Goal: Check status: Check status

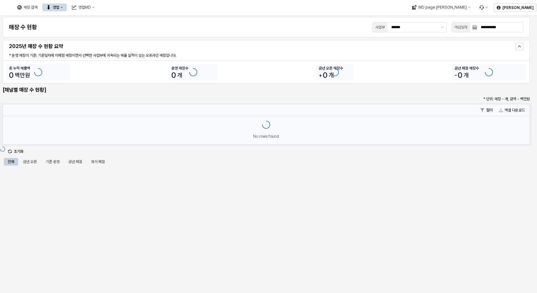
click at [59, 6] on div "영업" at bounding box center [56, 7] width 6 height 4
click at [114, 20] on div "목표매출 달성현황" at bounding box center [126, 19] width 34 height 5
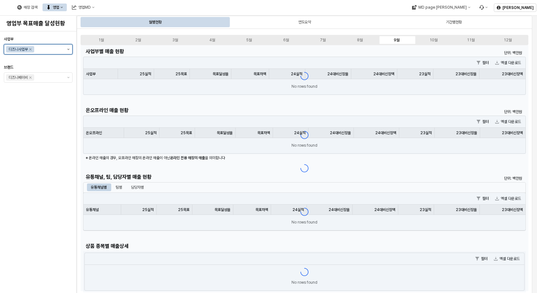
click at [69, 50] on button "제안 사항 표시" at bounding box center [69, 49] width 8 height 10
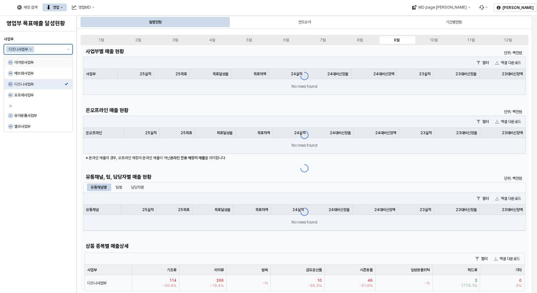
click at [44, 65] on div "A1 아가방사업부" at bounding box center [36, 62] width 57 height 6
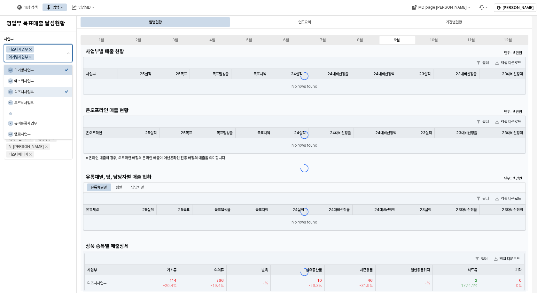
click at [31, 50] on icon "Remove 디즈니사업부" at bounding box center [30, 49] width 2 height 2
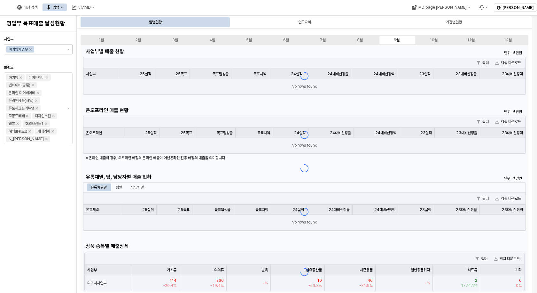
click at [40, 178] on div "사업부 아가방사업부 브랜드 아가방 디어베이비 냅베이비(공통) 온라인 디어베이비 온라인용품(사입) 퓨토시크릿리뉴얼 꼬똥드베베 디자인스킨 엘츠 해…" at bounding box center [38, 162] width 69 height 256
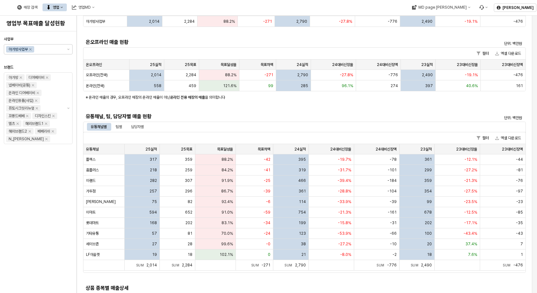
scroll to position [64, 0]
click at [122, 126] on div "팀별" at bounding box center [119, 126] width 6 height 8
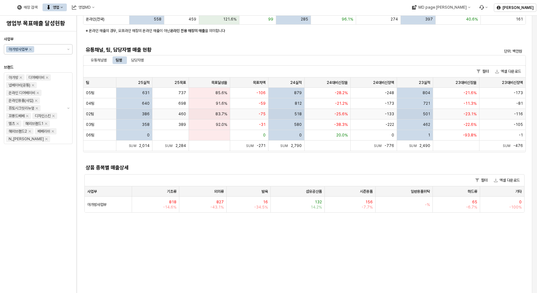
scroll to position [160, 0]
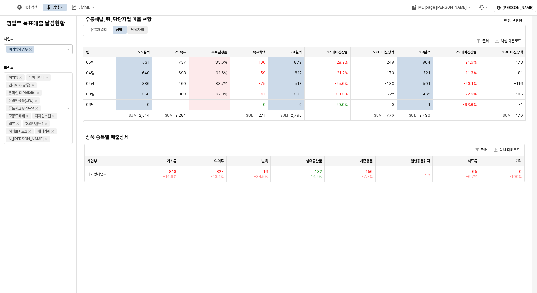
click at [140, 30] on div "담당자별" at bounding box center [137, 30] width 13 height 8
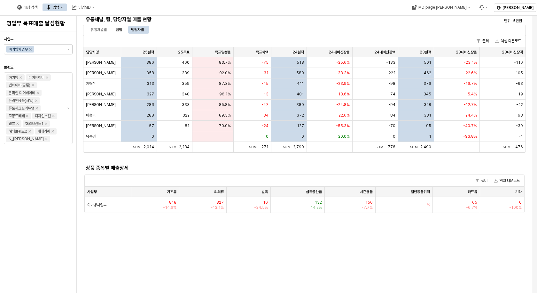
click at [229, 166] on h5 "상품 종목별 매출상세" at bounding box center [249, 168] width 327 height 6
click at [303, 33] on div "유통채널별 팀별 담당자별" at bounding box center [304, 30] width 435 height 8
